Goal: Task Accomplishment & Management: Manage account settings

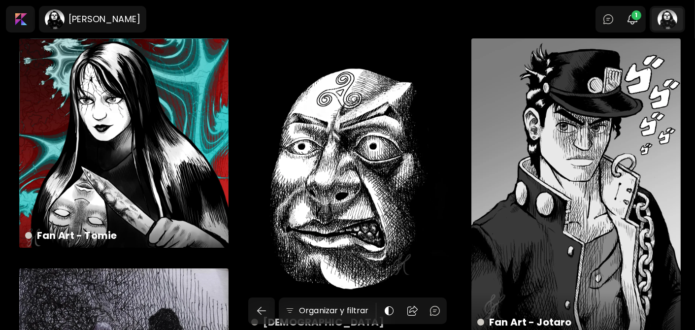
click at [674, 18] on div at bounding box center [668, 19] width 32 height 23
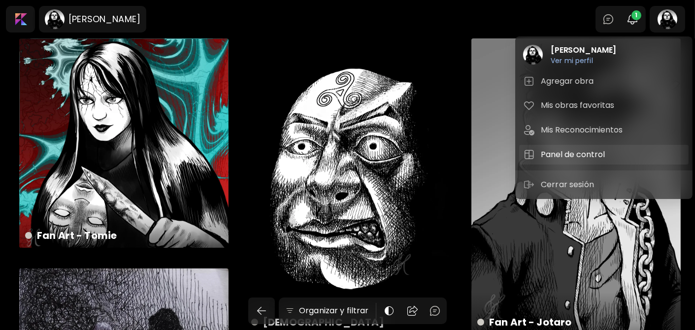
click at [572, 149] on h5 "Panel de control" at bounding box center [574, 155] width 67 height 12
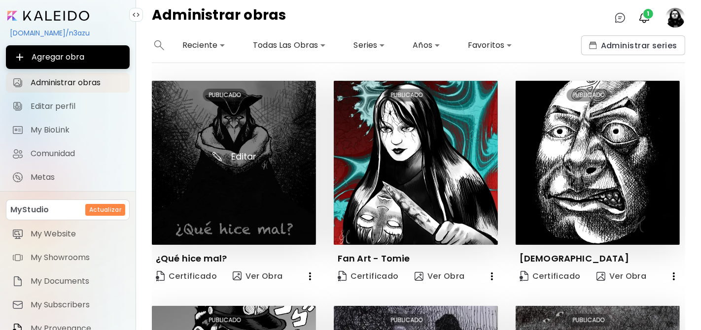
click at [234, 146] on img at bounding box center [234, 163] width 164 height 164
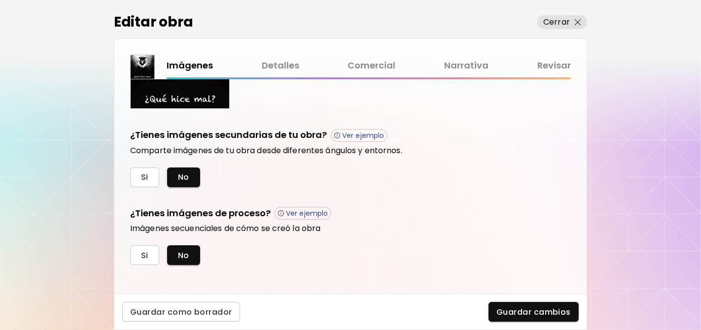
scroll to position [307, 0]
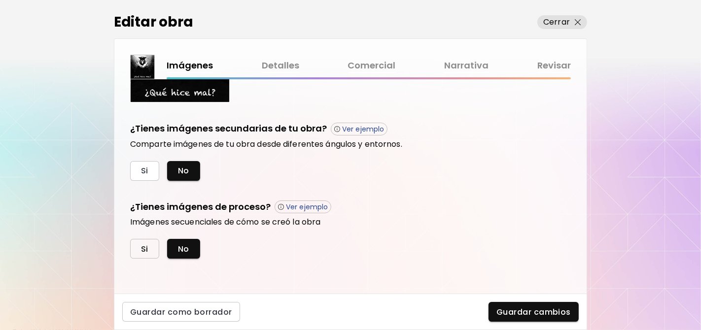
click at [155, 244] on button "Si" at bounding box center [144, 249] width 29 height 20
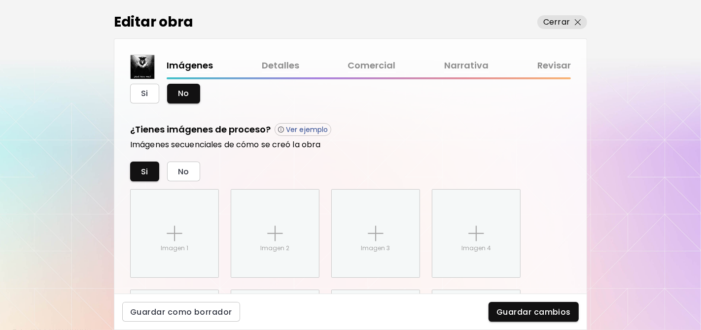
scroll to position [343, 0]
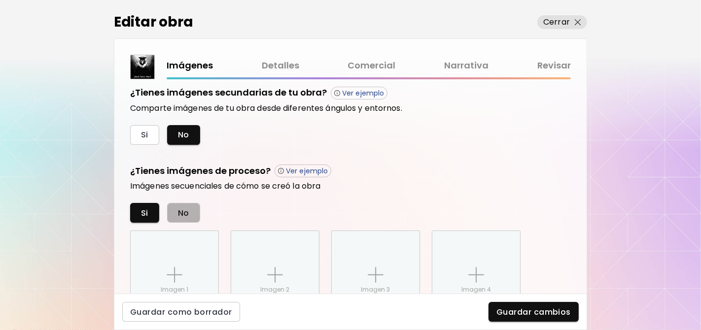
click at [189, 214] on button "No" at bounding box center [183, 213] width 33 height 20
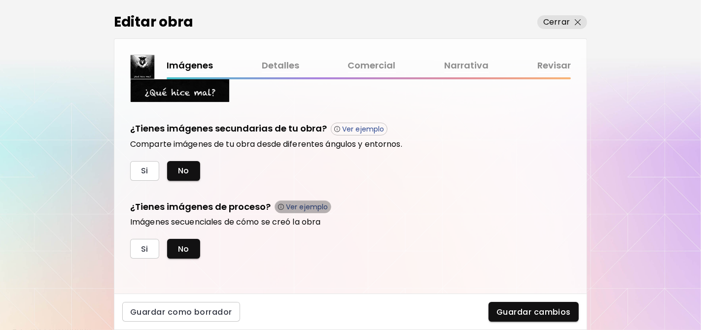
click at [303, 210] on p "Ver ejemplo" at bounding box center [307, 206] width 42 height 9
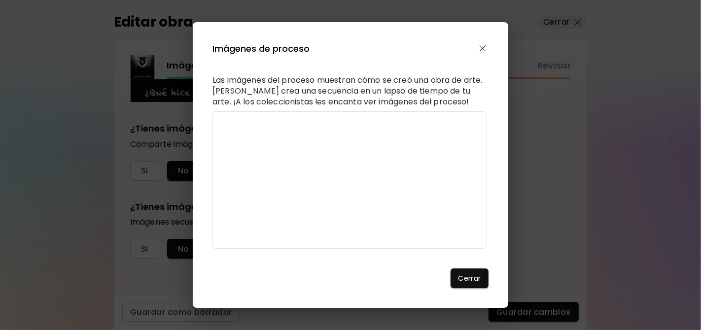
drag, startPoint x: 481, startPoint y: 123, endPoint x: 484, endPoint y: 128, distance: 5.7
click at [484, 128] on div "Las imágenes del proceso muestran cómo se creó una obra de arte. [PERSON_NAME] …" at bounding box center [350, 162] width 276 height 174
click at [486, 46] on button "button" at bounding box center [482, 48] width 11 height 11
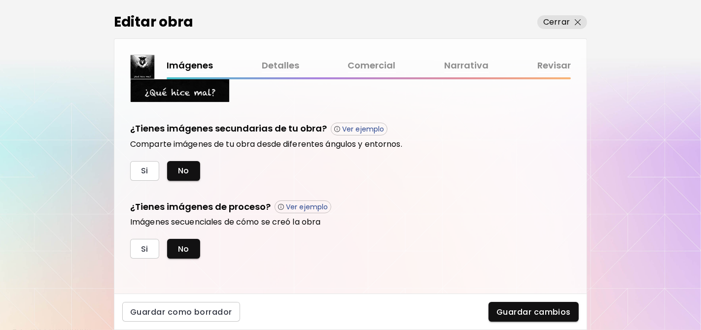
click at [293, 68] on link "Detalles" at bounding box center [280, 66] width 37 height 14
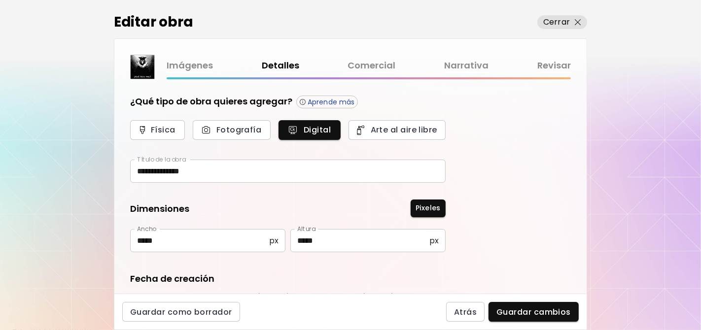
type input "**********"
click at [338, 69] on div "Imágenes Detalles Comercial Narrativa Revisar" at bounding box center [369, 66] width 404 height 14
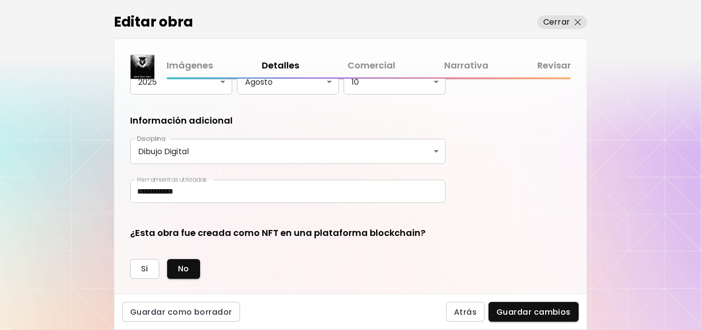
scroll to position [260, 0]
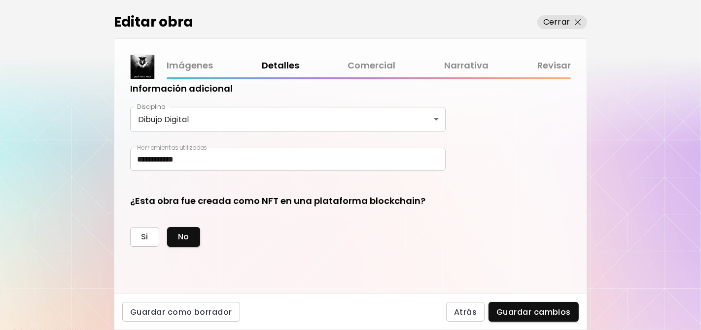
click at [350, 69] on link "Comercial" at bounding box center [372, 66] width 48 height 14
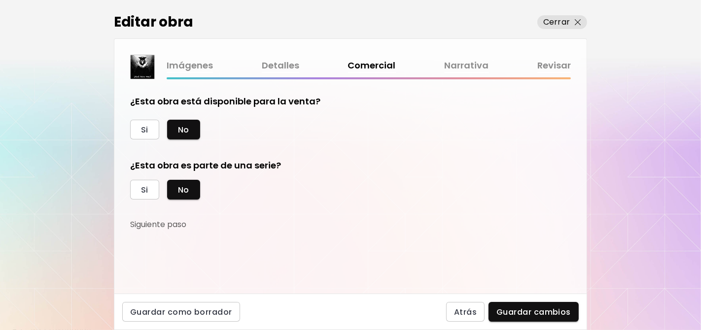
scroll to position [16, 0]
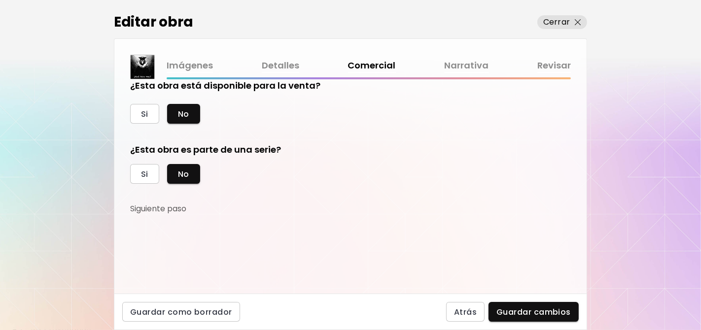
click at [461, 65] on link "Narrativa" at bounding box center [466, 66] width 44 height 14
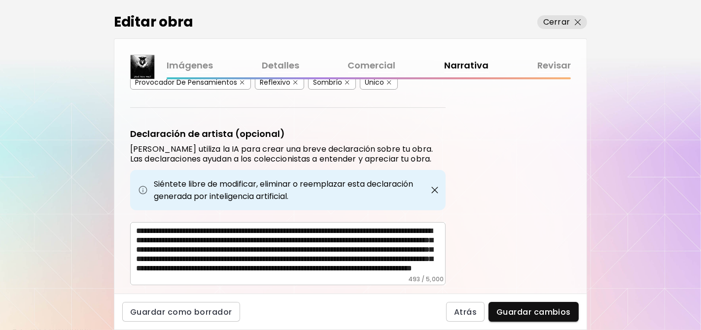
scroll to position [327, 0]
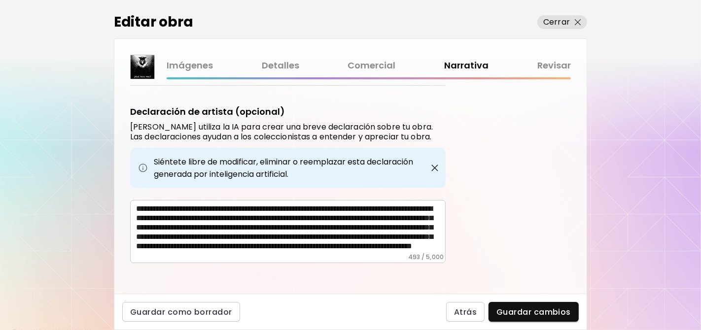
click at [549, 70] on link "Revisar" at bounding box center [554, 66] width 34 height 14
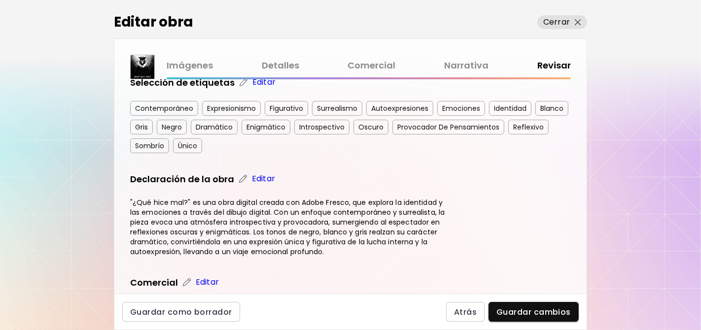
scroll to position [255, 0]
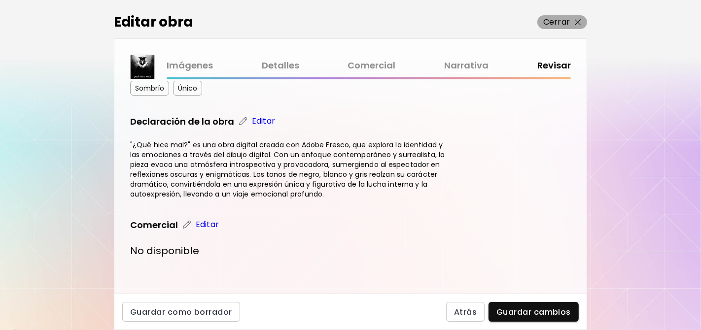
click at [581, 26] on button "Cerrar" at bounding box center [562, 22] width 50 height 14
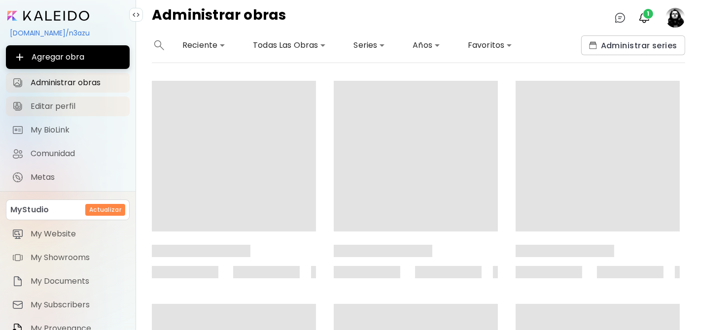
click at [45, 109] on span "Editar perfil" at bounding box center [77, 106] width 93 height 10
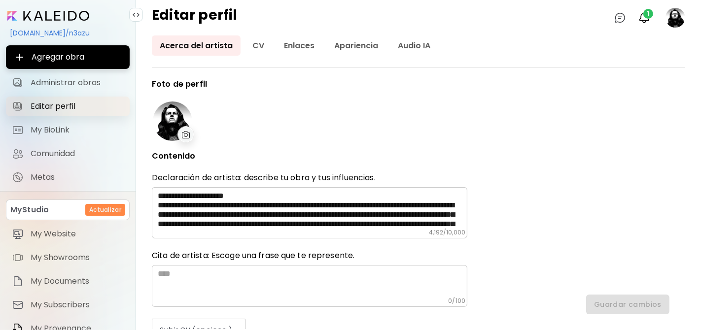
type input "******"
type input "**********"
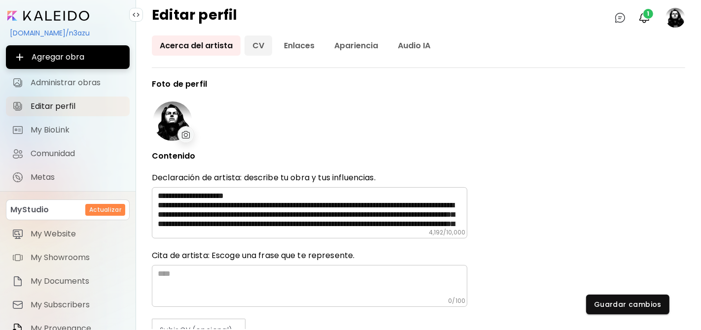
click at [262, 48] on link "CV" at bounding box center [258, 45] width 28 height 20
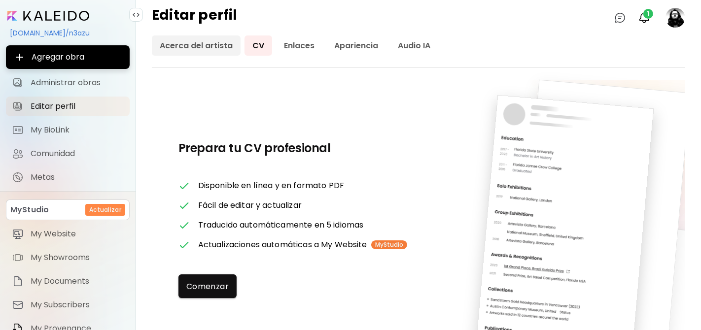
click at [212, 45] on link "Acerca del artista" at bounding box center [196, 45] width 89 height 20
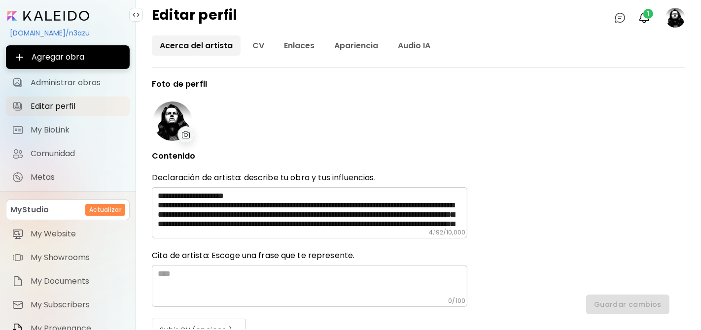
type input "******"
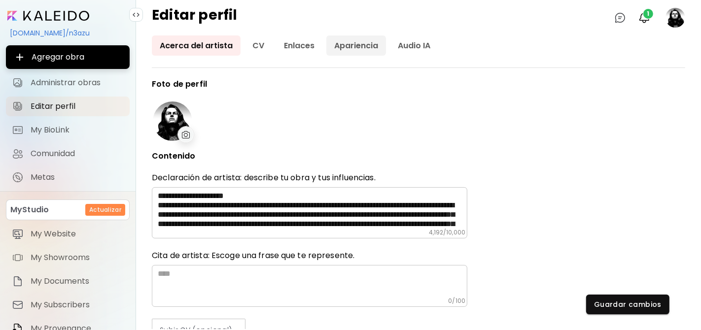
click at [370, 51] on link "Apariencia" at bounding box center [356, 45] width 60 height 20
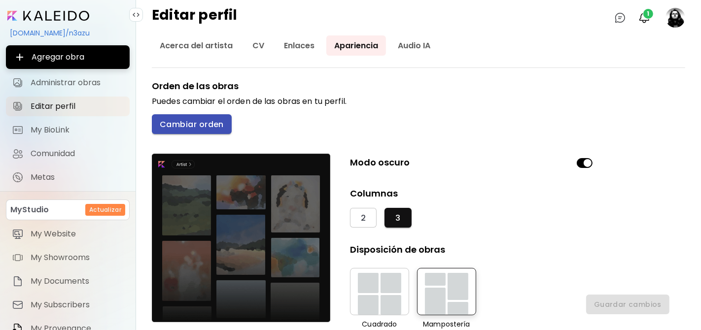
click at [210, 124] on span "Cambiar orden" at bounding box center [192, 124] width 64 height 10
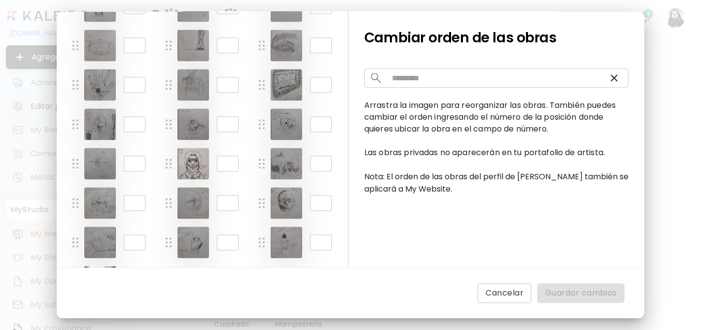
scroll to position [1907, 0]
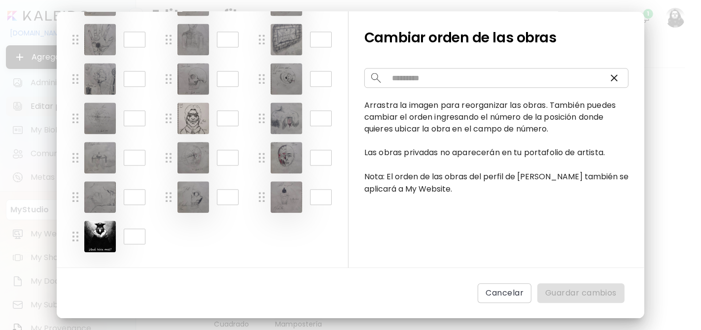
click at [136, 238] on input "***" at bounding box center [135, 237] width 22 height 16
type input "*"
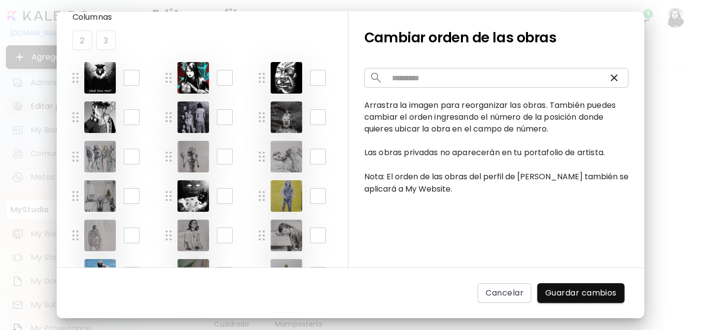
scroll to position [0, 0]
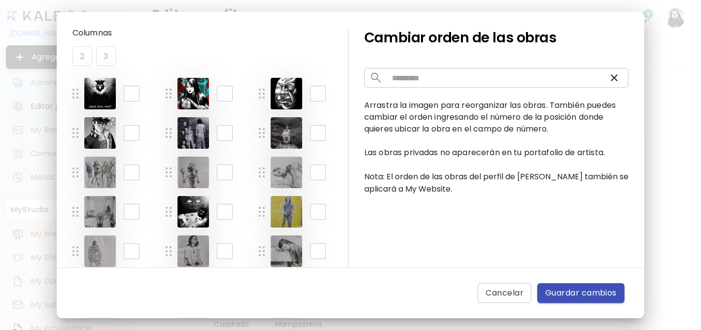
click at [599, 287] on span "Guardar cambios" at bounding box center [580, 293] width 71 height 12
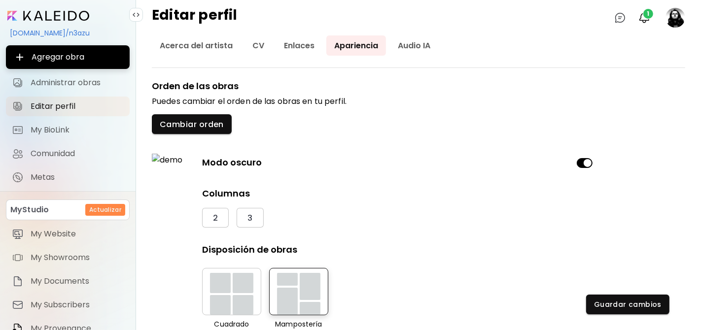
drag, startPoint x: 678, startPoint y: 151, endPoint x: 682, endPoint y: 165, distance: 14.7
click at [682, 165] on div "Orden de las obras Puedes cambiar el orden de las obras en tu perfil. Cambiar o…" at bounding box center [418, 219] width 533 height 279
drag, startPoint x: 684, startPoint y: 22, endPoint x: 673, endPoint y: 15, distance: 13.0
click at [675, 15] on image at bounding box center [675, 18] width 20 height 20
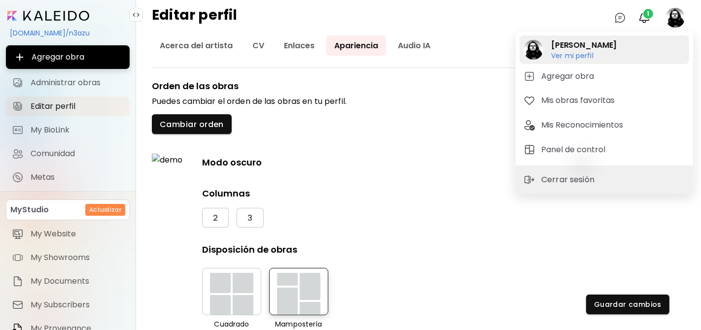
drag, startPoint x: 583, startPoint y: 61, endPoint x: 576, endPoint y: 56, distance: 8.8
click at [575, 58] on h6 "Ver mi perfil" at bounding box center [584, 55] width 66 height 9
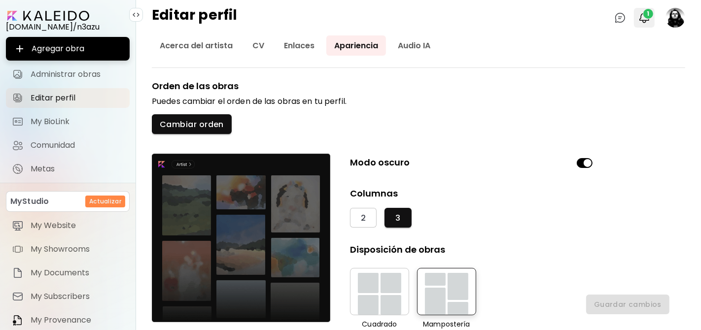
click at [644, 11] on span "1" at bounding box center [648, 14] width 10 height 10
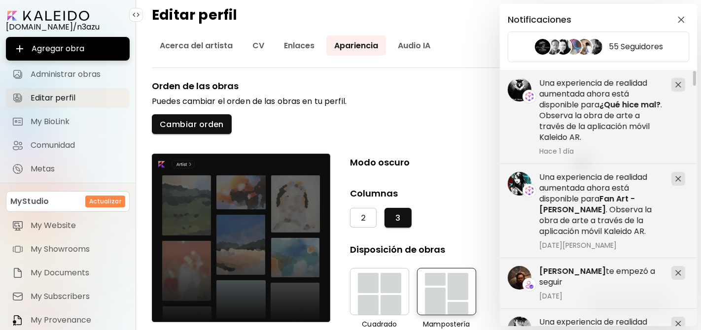
click at [447, 99] on div "Notificaciones 55 Seguidores Una experiencia de realidad aumentada ahora está d…" at bounding box center [350, 165] width 701 height 330
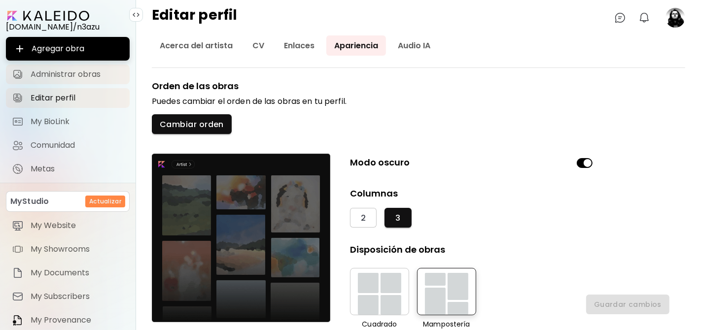
click at [65, 79] on link "Administrar obras" at bounding box center [68, 75] width 124 height 20
